Goal: Task Accomplishment & Management: Manage account settings

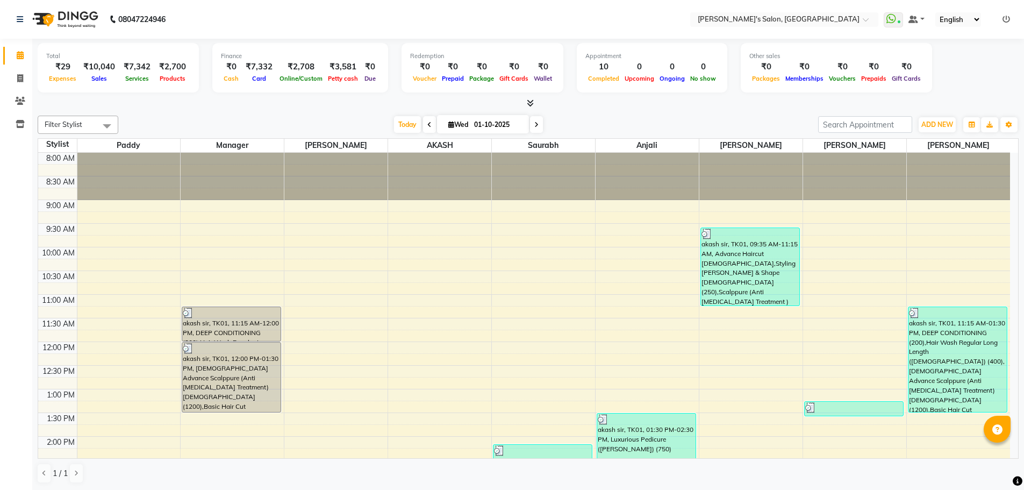
click at [1007, 16] on icon at bounding box center [1007, 20] width 8 height 8
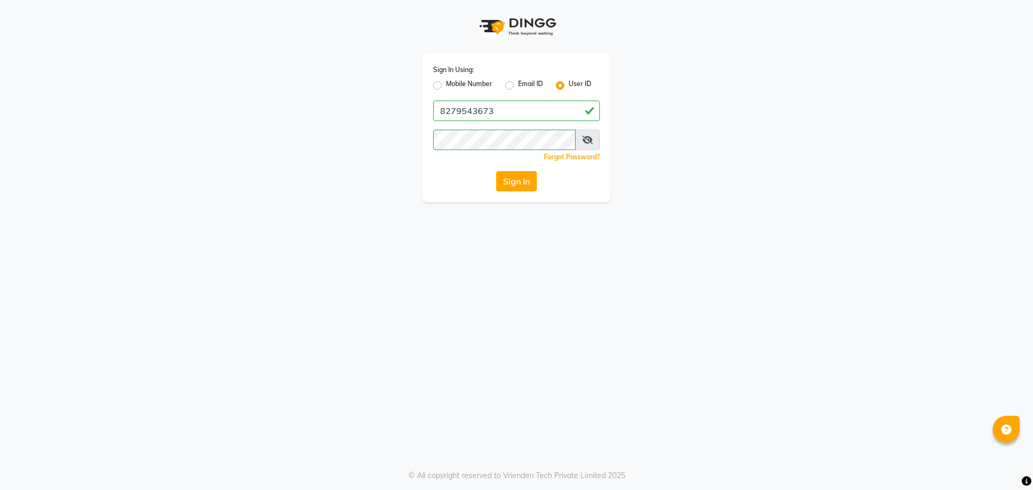
click at [446, 85] on label "Mobile Number" at bounding box center [469, 85] width 46 height 13
click at [446, 85] on input "Mobile Number" at bounding box center [449, 82] width 7 height 7
radio input "true"
radio input "false"
drag, startPoint x: 438, startPoint y: 85, endPoint x: 449, endPoint y: 94, distance: 14.2
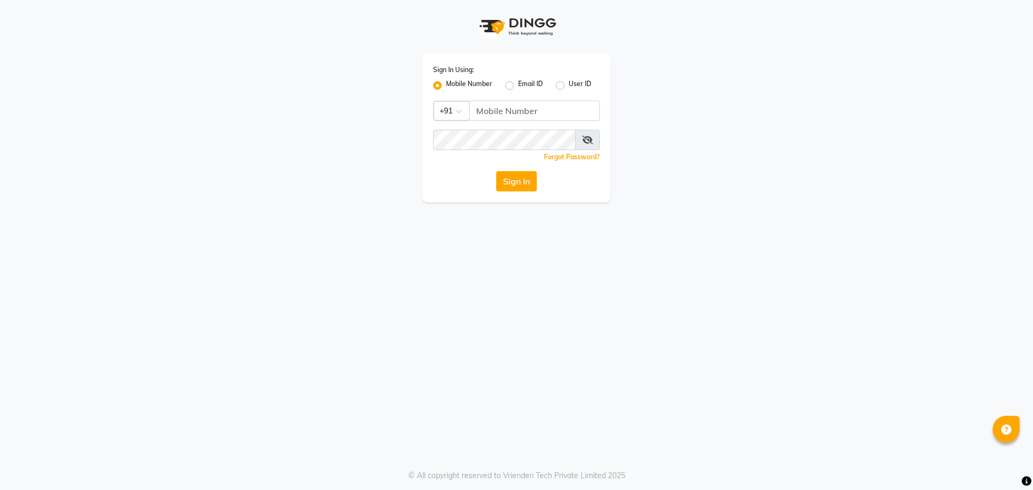
click at [446, 84] on label "Mobile Number" at bounding box center [469, 85] width 46 height 13
click at [446, 84] on input "Mobile Number" at bounding box center [449, 82] width 7 height 7
click at [499, 108] on input "Username" at bounding box center [534, 111] width 131 height 20
type input "8279543673"
click at [527, 175] on button "Sign In" at bounding box center [516, 181] width 41 height 20
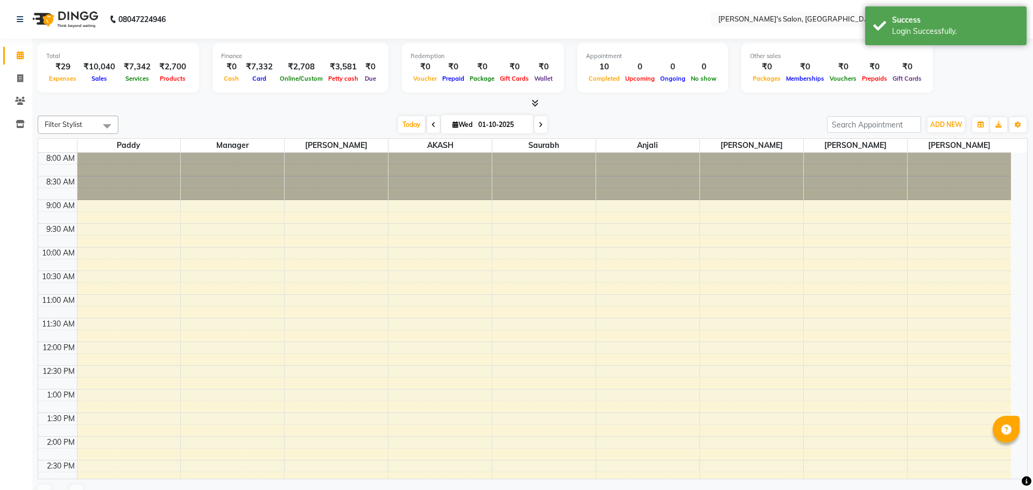
click at [981, 83] on div "Total ₹29 Expenses ₹10,040 Sales ₹7,342 Services ₹2,700 Products Finance ₹0 Cas…" at bounding box center [532, 69] width 989 height 53
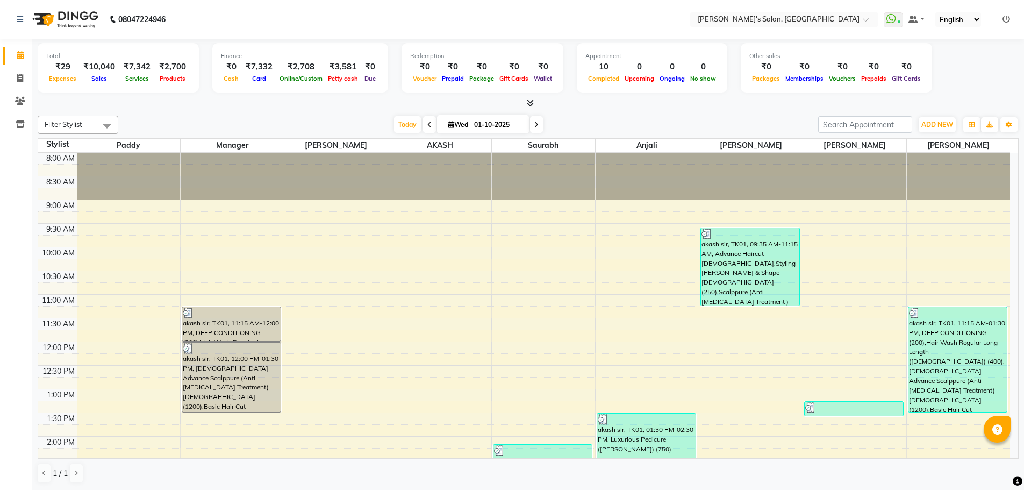
click at [985, 73] on div "Total ₹29 Expenses ₹10,040 Sales ₹7,342 Services ₹2,700 Products Finance ₹0 Cas…" at bounding box center [528, 69] width 981 height 53
click at [1003, 19] on icon at bounding box center [1007, 20] width 8 height 8
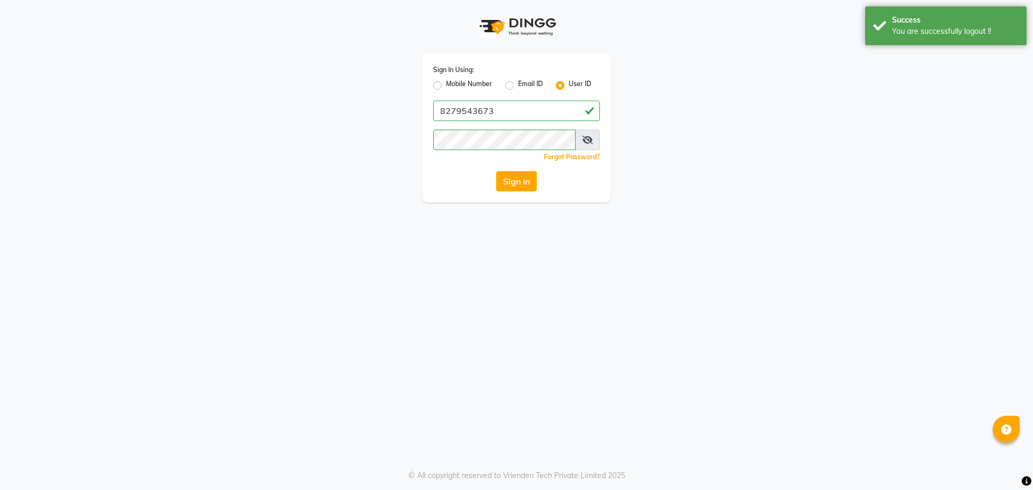
click at [446, 85] on label "Mobile Number" at bounding box center [469, 85] width 46 height 13
click at [446, 85] on input "Mobile Number" at bounding box center [449, 82] width 7 height 7
radio input "true"
radio input "false"
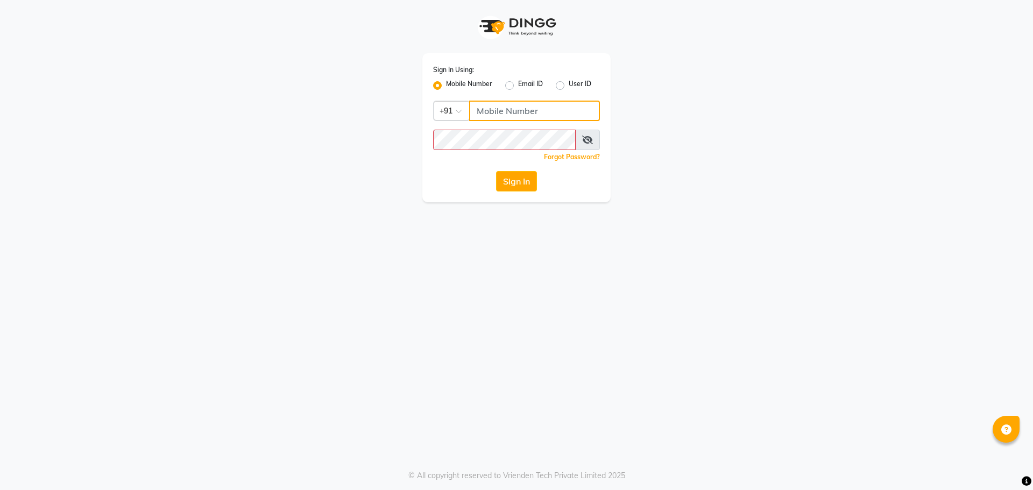
click at [489, 109] on input "Username" at bounding box center [534, 111] width 131 height 20
type input "7888059666"
drag, startPoint x: 475, startPoint y: 366, endPoint x: 456, endPoint y: 358, distance: 21.0
click at [475, 366] on div "Sign In Using: Mobile Number Email ID User ID Country Code × [PHONE_NUMBER] Rem…" at bounding box center [516, 245] width 1033 height 490
click at [516, 179] on button "Sign In" at bounding box center [516, 181] width 41 height 20
